Goal: Task Accomplishment & Management: Use online tool/utility

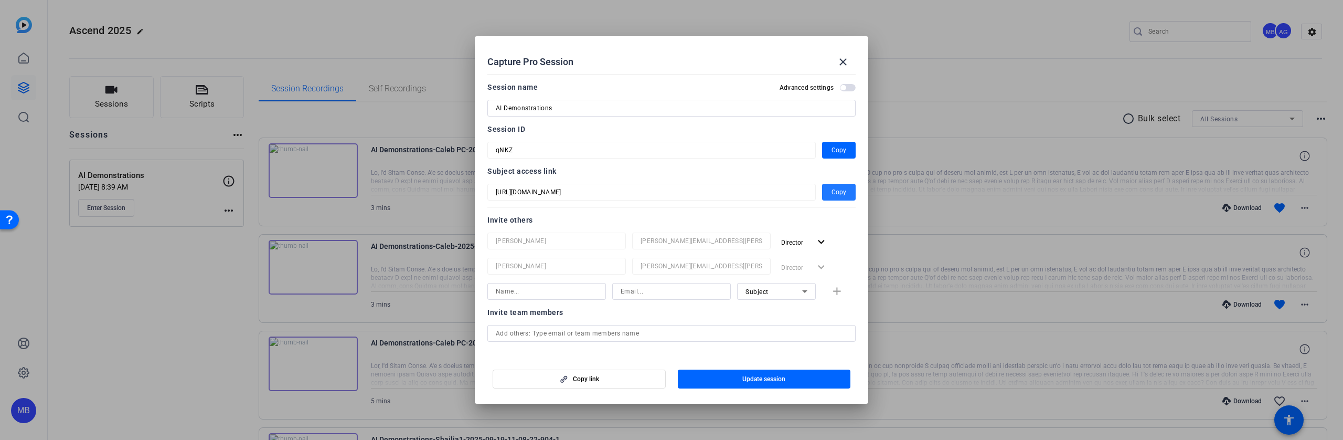
click at [195, 308] on div at bounding box center [671, 220] width 1343 height 440
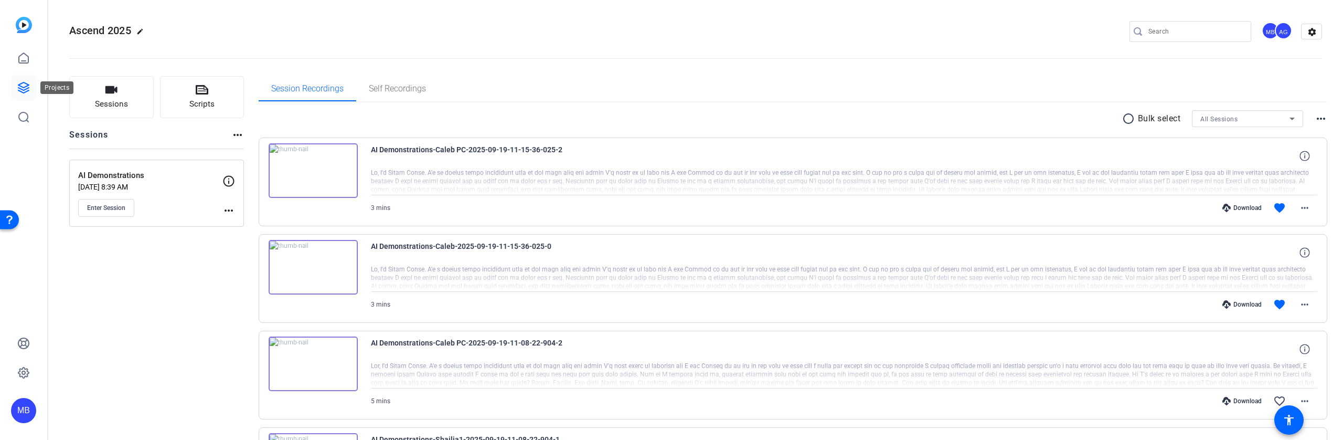
click at [27, 83] on icon at bounding box center [23, 87] width 10 height 10
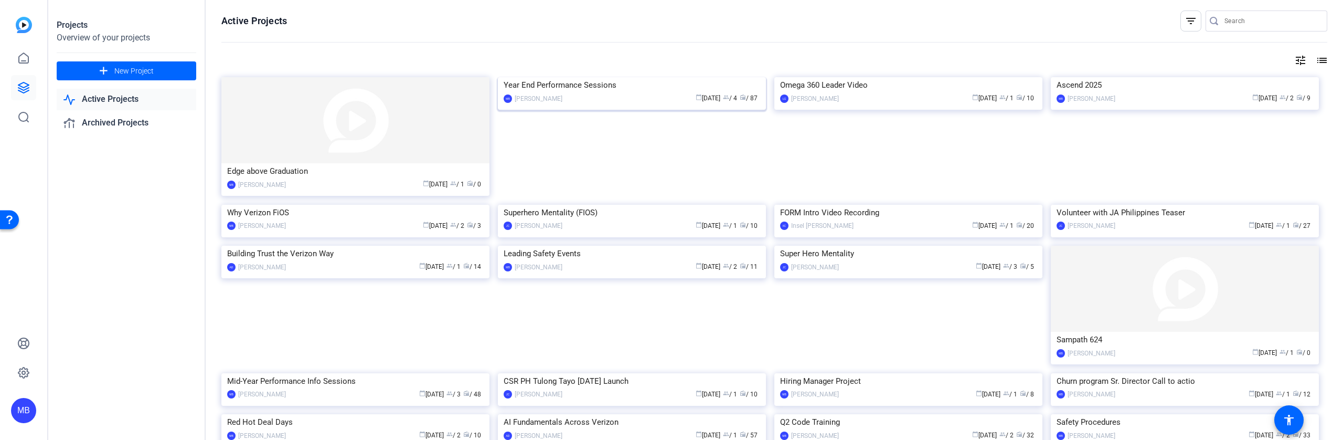
click at [583, 93] on div "Year End Performance Sessions" at bounding box center [632, 85] width 257 height 16
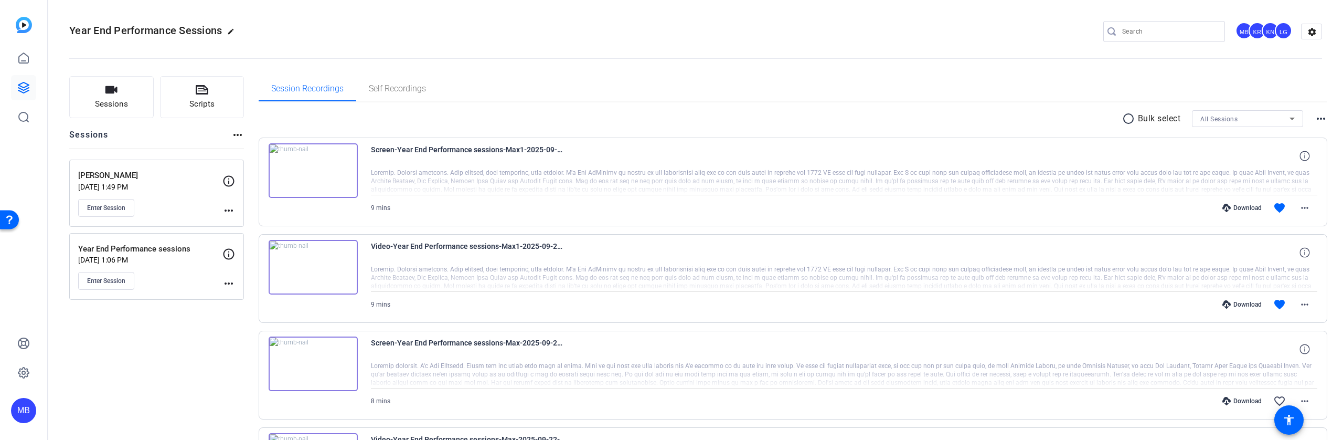
click at [229, 283] on mat-icon "more_horiz" at bounding box center [228, 283] width 13 height 13
click at [246, 297] on span "Edit Session" at bounding box center [255, 299] width 48 height 13
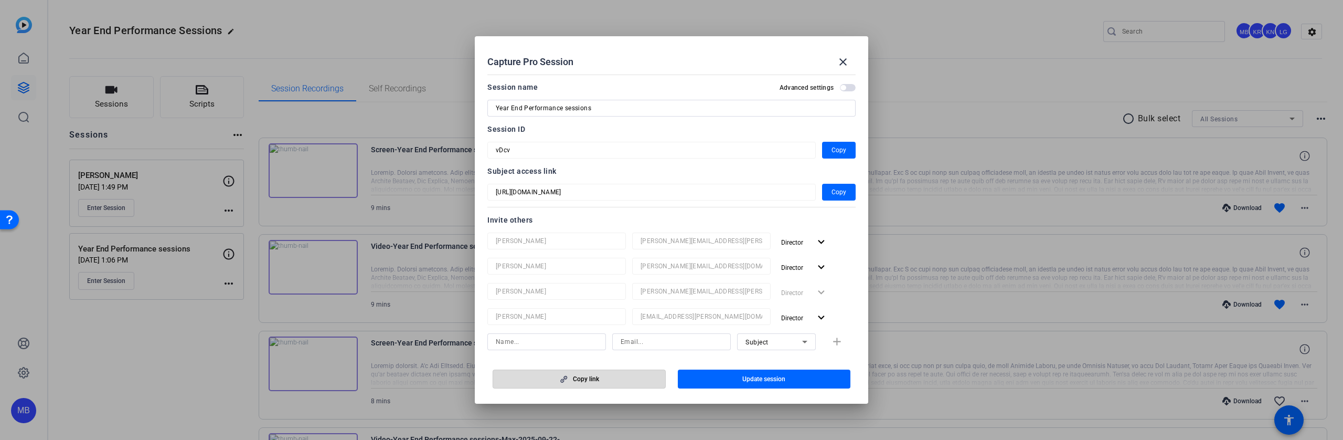
click at [592, 380] on span "Copy link" at bounding box center [586, 379] width 26 height 8
click at [832, 188] on span "Copy" at bounding box center [838, 192] width 15 height 13
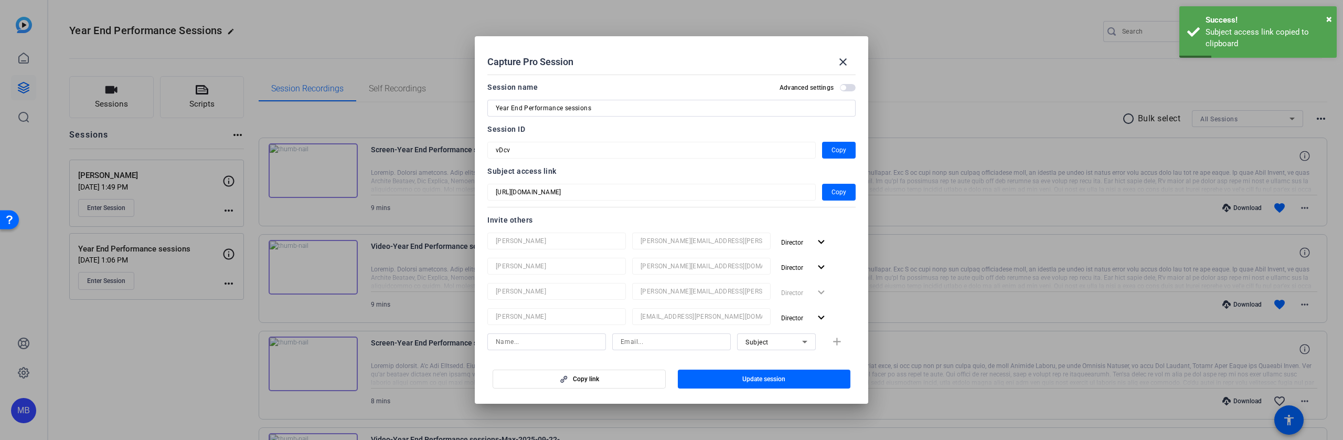
click at [506, 412] on div at bounding box center [671, 220] width 1343 height 440
